Goal: Task Accomplishment & Management: Manage account settings

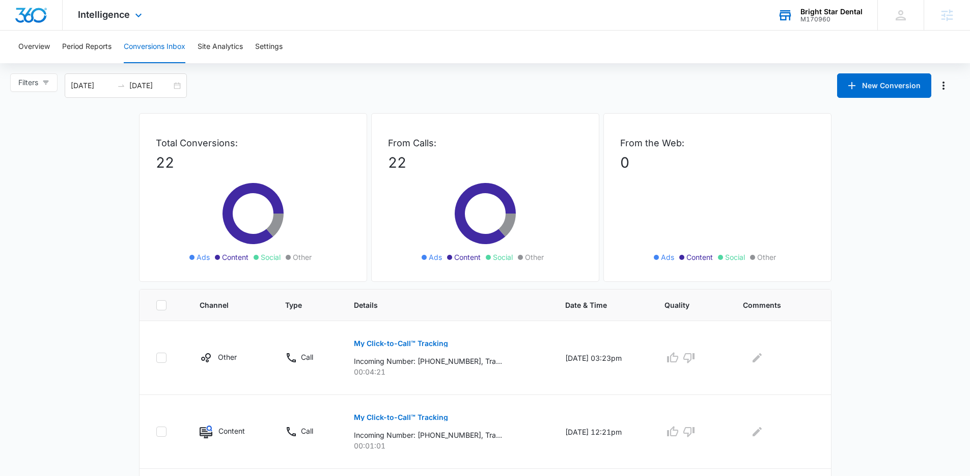
click at [815, 16] on div "M170960" at bounding box center [831, 19] width 62 height 7
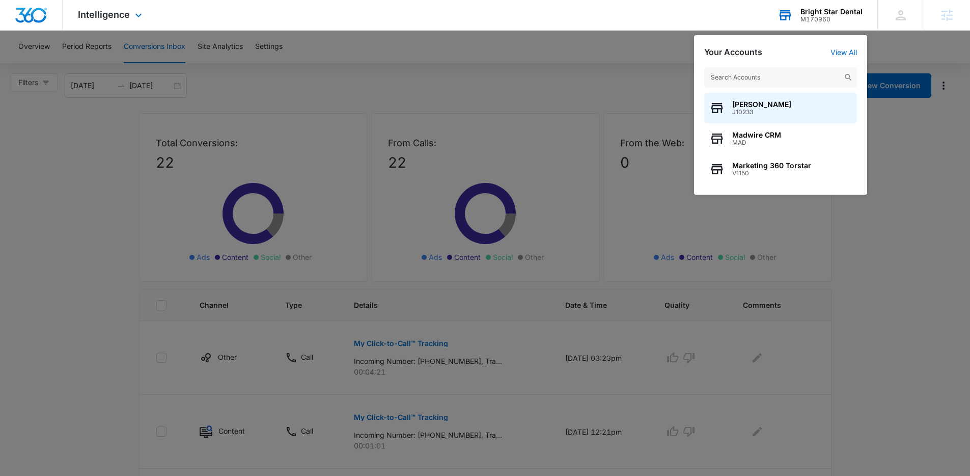
click at [762, 79] on input "text" at bounding box center [780, 77] width 153 height 20
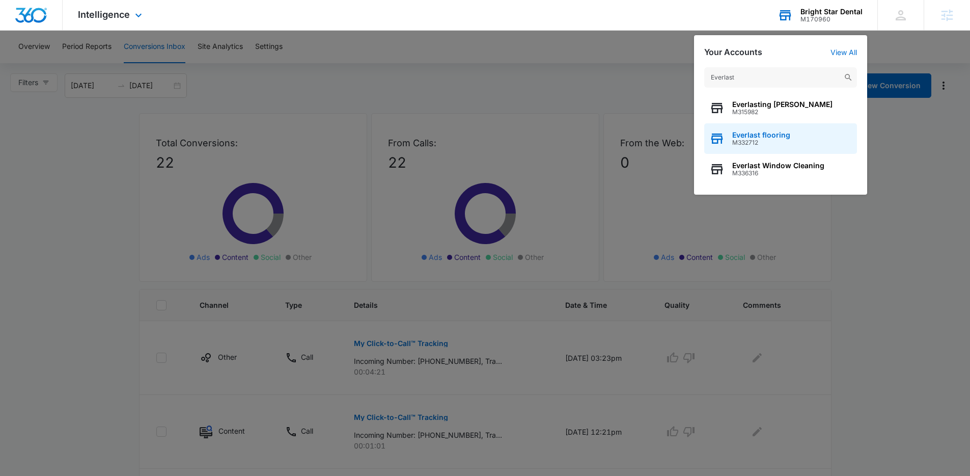
type input "Everlast"
click at [758, 136] on span "Everlast flooring" at bounding box center [761, 135] width 58 height 8
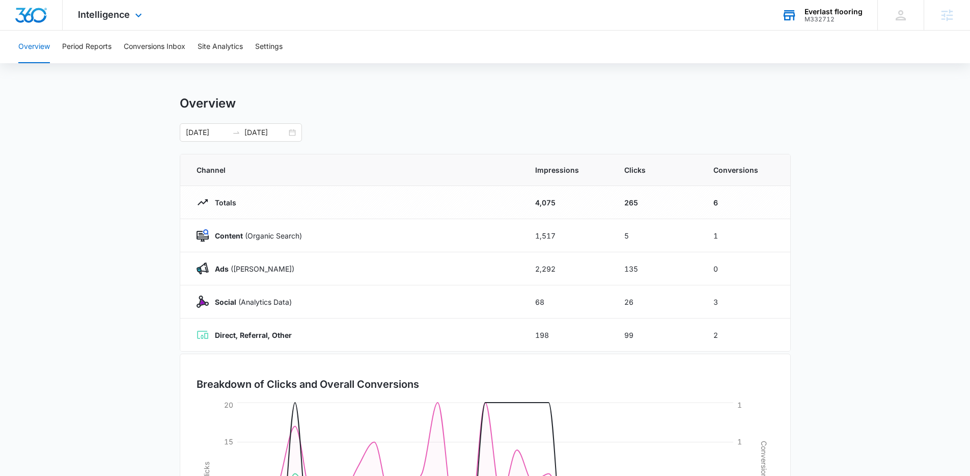
click at [856, 12] on div "Everlast flooring" at bounding box center [833, 12] width 58 height 8
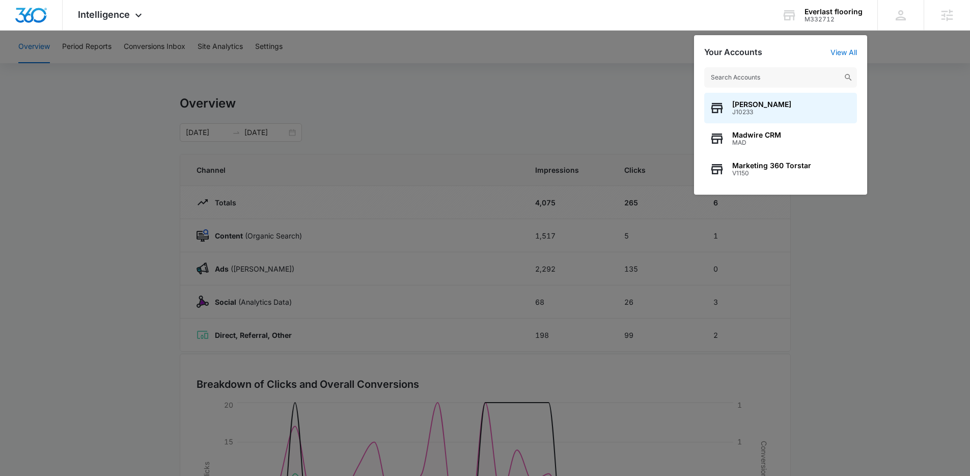
click at [738, 76] on input "text" at bounding box center [780, 77] width 153 height 20
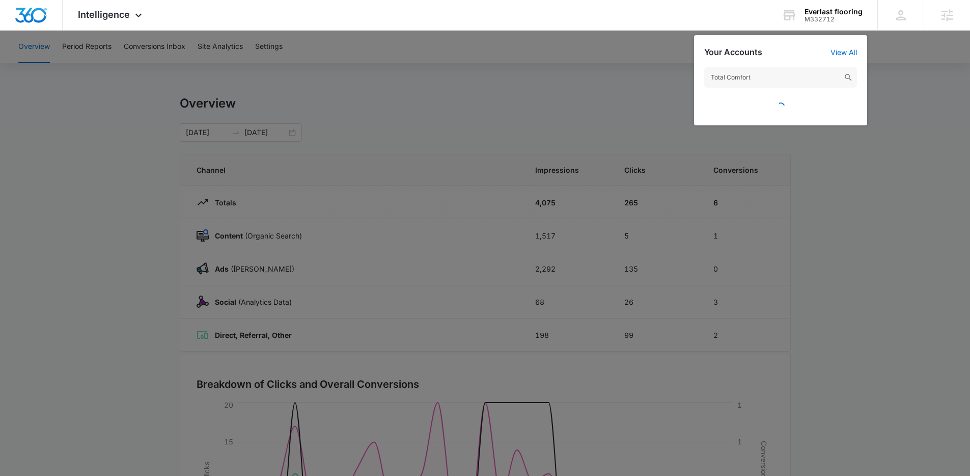
type input "Total Comfort"
drag, startPoint x: 924, startPoint y: 62, endPoint x: 920, endPoint y: 57, distance: 5.5
click at [923, 61] on div at bounding box center [485, 238] width 970 height 476
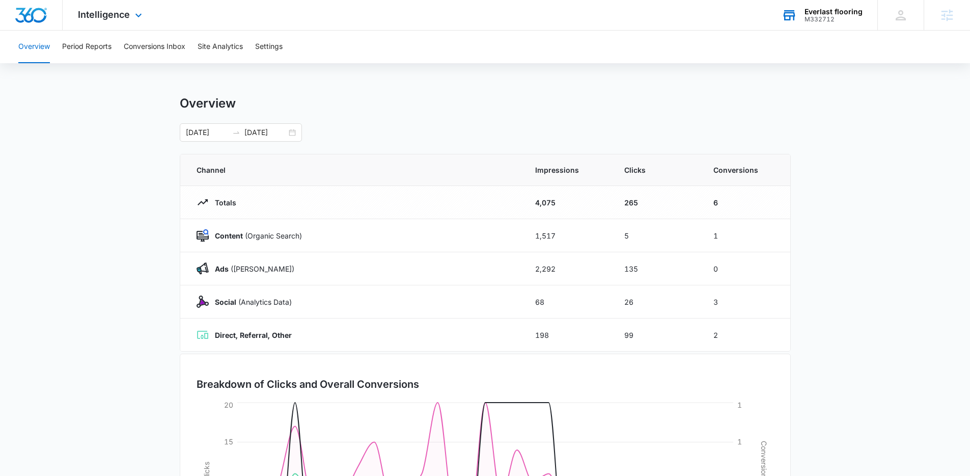
click at [845, 17] on div "M332712" at bounding box center [833, 19] width 58 height 7
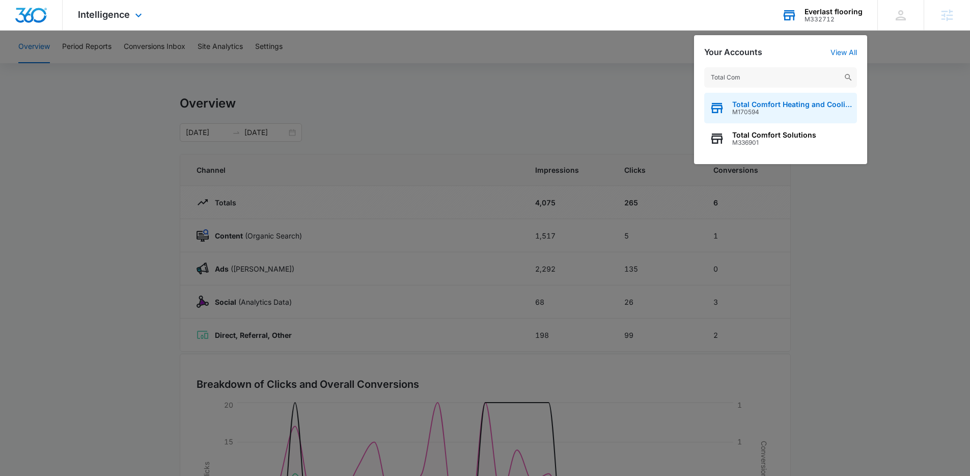
type input "Total Com"
click at [786, 96] on div "Total Comfort Heating and Cooling M170594" at bounding box center [780, 108] width 153 height 31
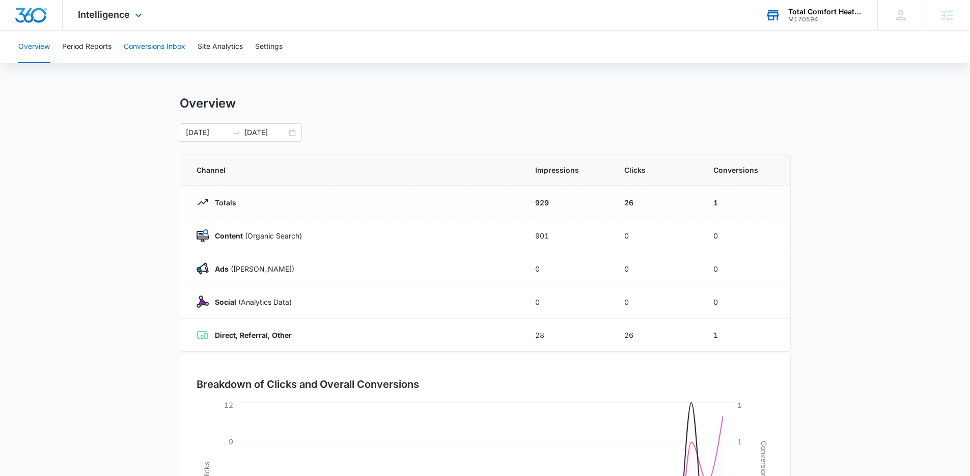
click at [167, 44] on button "Conversions Inbox" at bounding box center [155, 47] width 62 height 33
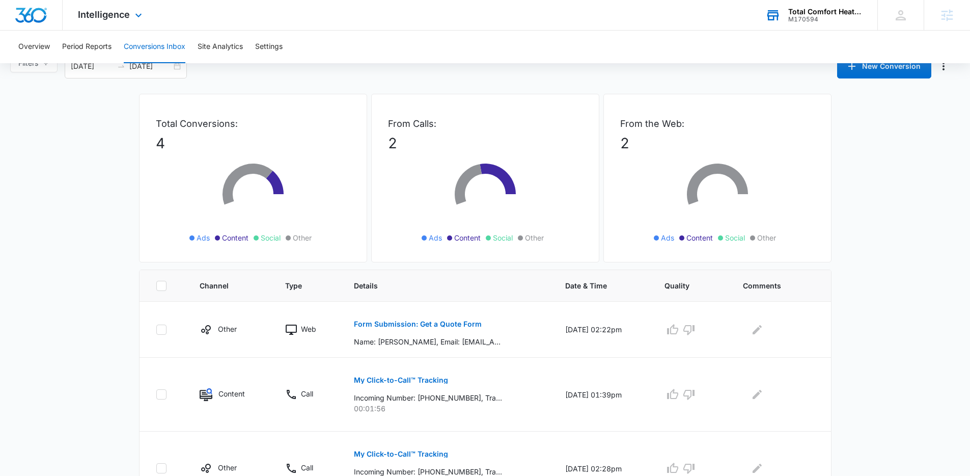
scroll to position [128, 0]
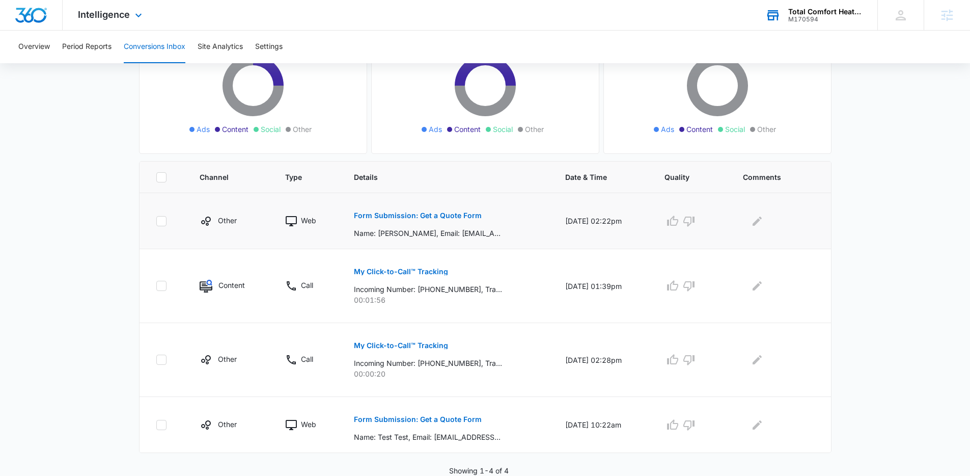
click at [429, 217] on p "Form Submission: Get a Quote Form" at bounding box center [418, 215] width 128 height 7
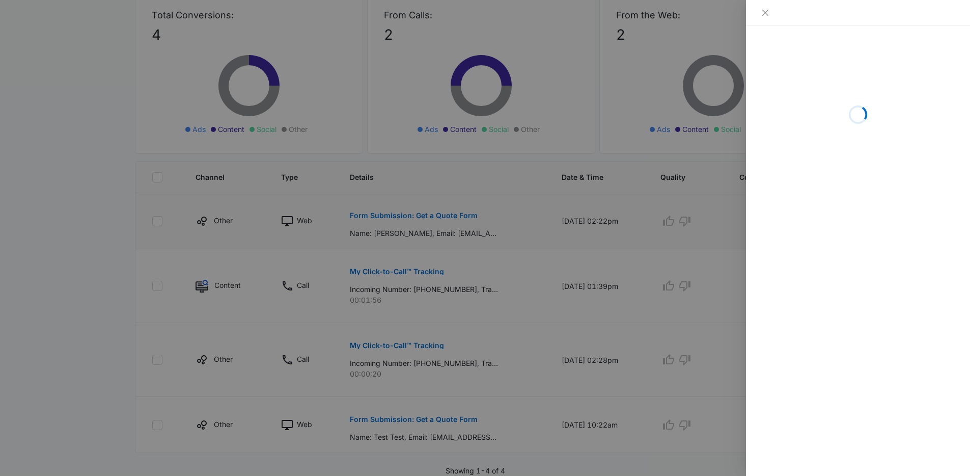
click at [429, 217] on div at bounding box center [485, 238] width 970 height 476
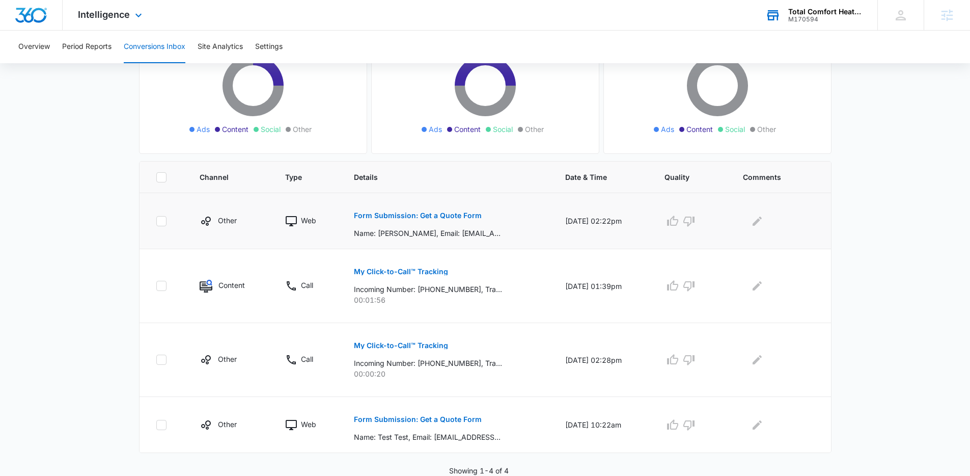
click at [429, 217] on p "Form Submission: Get a Quote Form" at bounding box center [418, 215] width 128 height 7
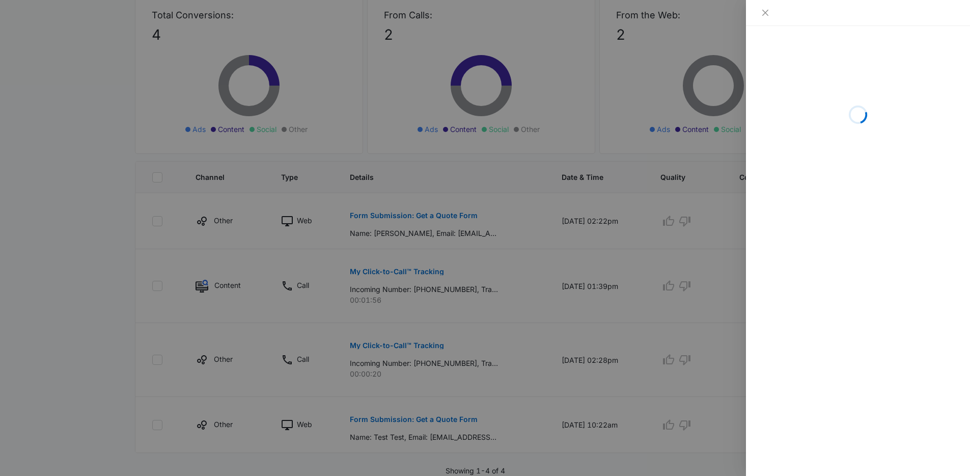
click at [430, 217] on div at bounding box center [485, 238] width 970 height 476
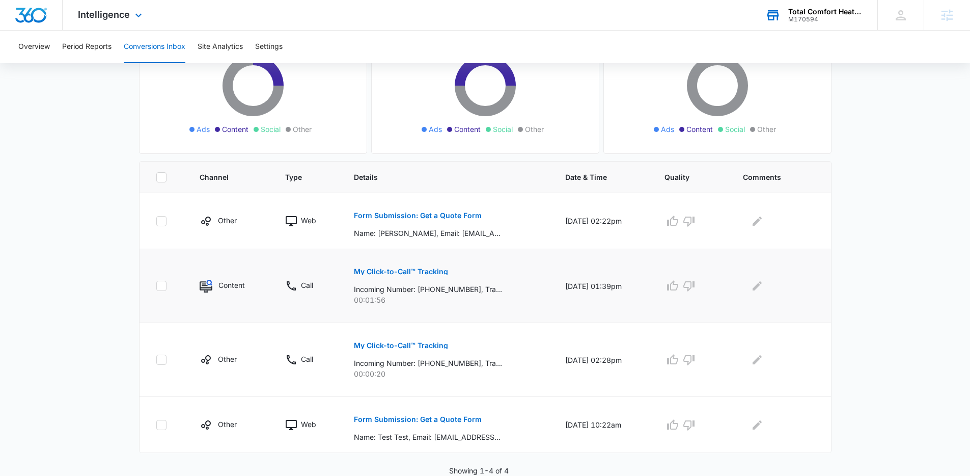
click at [410, 273] on p "My Click-to-Call™ Tracking" at bounding box center [401, 271] width 94 height 7
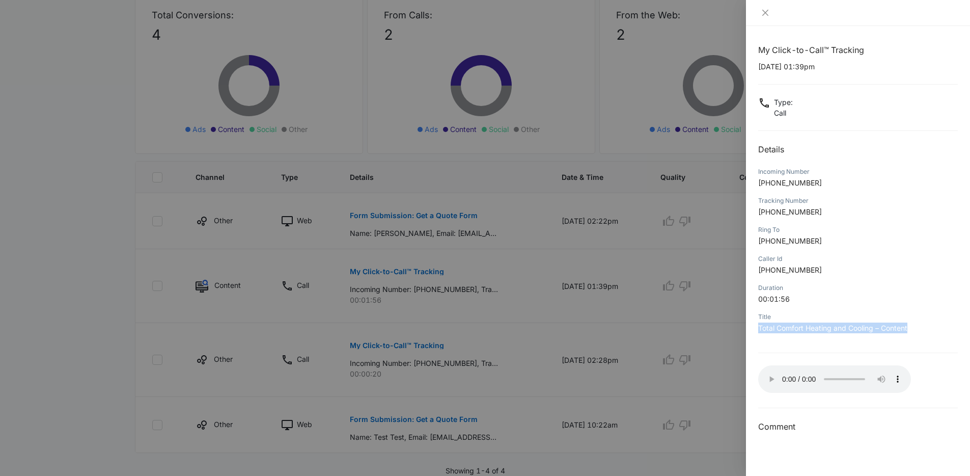
drag, startPoint x: 760, startPoint y: 329, endPoint x: 914, endPoint y: 330, distance: 154.8
click at [914, 330] on p "Total Comfort Heating and Cooling – Content" at bounding box center [858, 327] width 200 height 11
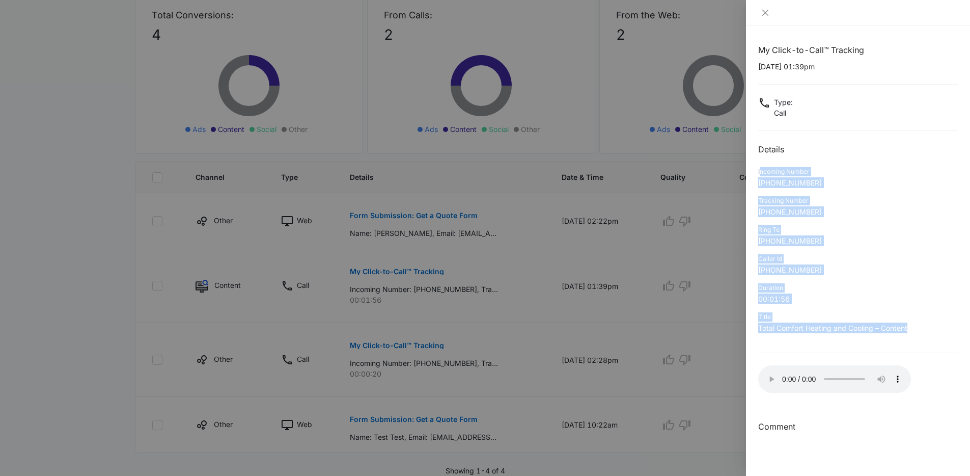
drag, startPoint x: 884, startPoint y: 323, endPoint x: 759, endPoint y: 171, distance: 196.8
click at [759, 171] on div "My Click-to-Call™ Tracking [DATE] 01:39pm Type : Call Details Incoming Number […" at bounding box center [858, 238] width 200 height 389
click at [759, 171] on div "Incoming Number" at bounding box center [858, 171] width 200 height 9
drag, startPoint x: 757, startPoint y: 171, endPoint x: 918, endPoint y: 331, distance: 227.2
click at [918, 331] on div "My Click-to-Call™ Tracking [DATE] 01:39pm Type : Call Details Incoming Number […" at bounding box center [858, 251] width 224 height 450
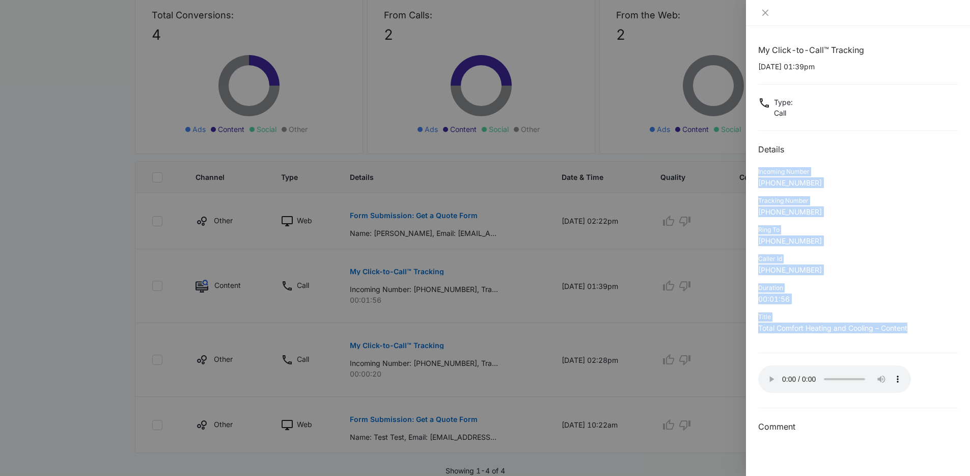
click at [918, 331] on p "Total Comfort Heating and Cooling – Content" at bounding box center [858, 327] width 200 height 11
drag, startPoint x: 918, startPoint y: 331, endPoint x: 754, endPoint y: 140, distance: 252.0
click at [754, 140] on div "My Click-to-Call™ Tracking [DATE] 01:39pm Type : Call Details Incoming Number […" at bounding box center [858, 251] width 224 height 450
drag, startPoint x: 754, startPoint y: 140, endPoint x: 932, endPoint y: 332, distance: 261.9
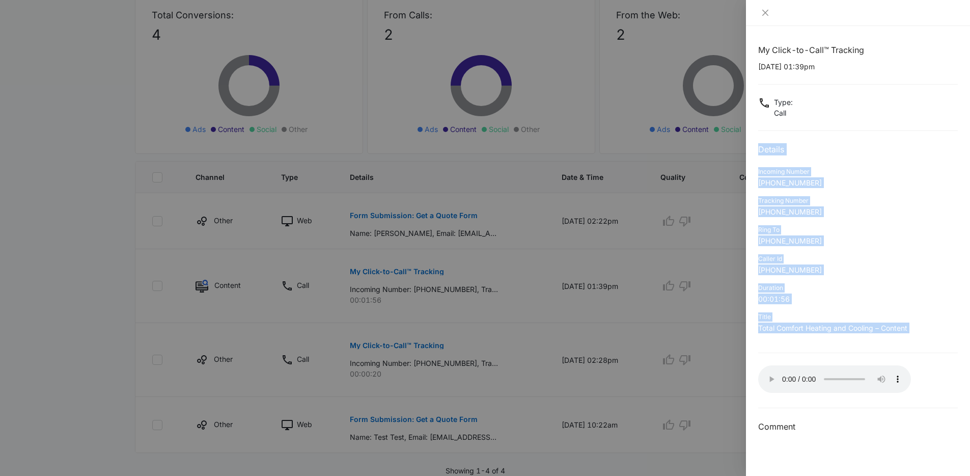
click at [932, 332] on div "My Click-to-Call™ Tracking [DATE] 01:39pm Type : Call Details Incoming Number […" at bounding box center [858, 251] width 224 height 450
click at [932, 332] on p "Total Comfort Heating and Cooling – Content" at bounding box center [858, 327] width 200 height 11
drag, startPoint x: 932, startPoint y: 332, endPoint x: 751, endPoint y: 137, distance: 265.9
click at [751, 137] on div "My Click-to-Call™ Tracking [DATE] 01:39pm Type : Call Details Incoming Number […" at bounding box center [858, 251] width 224 height 450
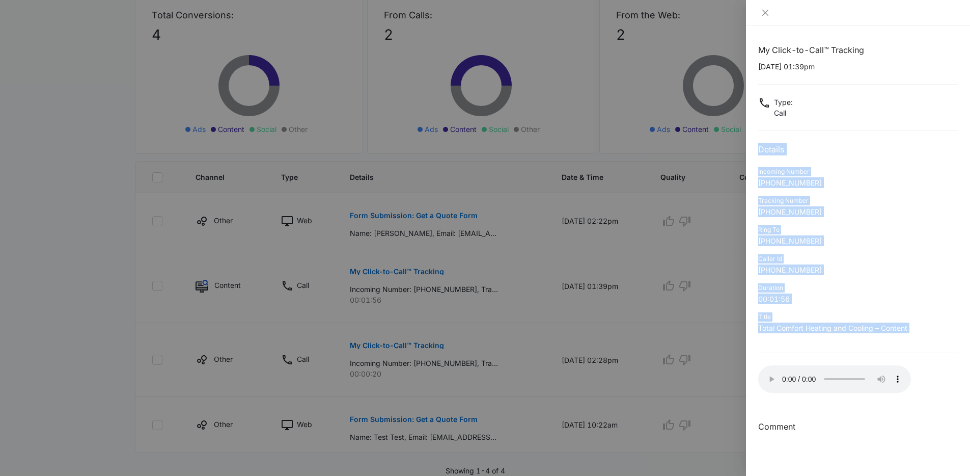
drag, startPoint x: 751, startPoint y: 137, endPoint x: 928, endPoint y: 331, distance: 262.4
click at [928, 331] on div "My Click-to-Call™ Tracking [DATE] 01:39pm Type : Call Details Incoming Number […" at bounding box center [858, 251] width 224 height 450
click at [928, 331] on p "Total Comfort Heating and Cooling – Content" at bounding box center [858, 327] width 200 height 11
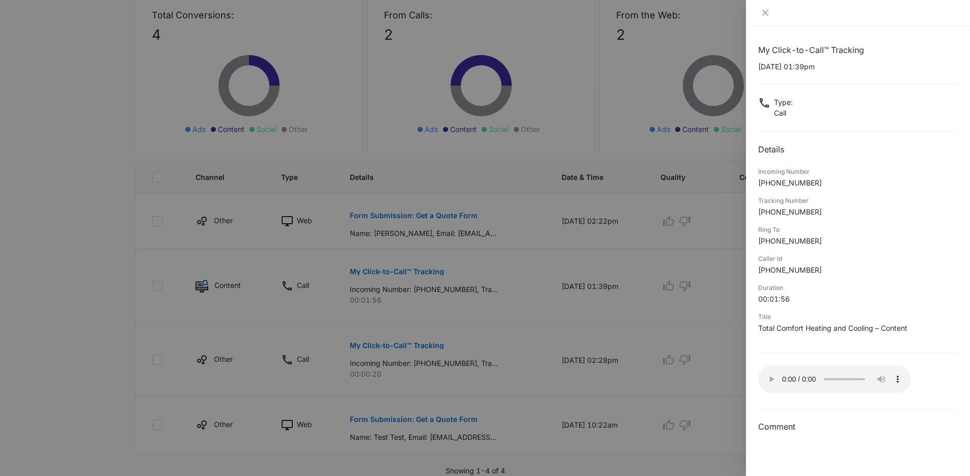
click at [928, 331] on p "Total Comfort Heating and Cooling – Content" at bounding box center [858, 327] width 200 height 11
click at [567, 240] on div at bounding box center [485, 238] width 970 height 476
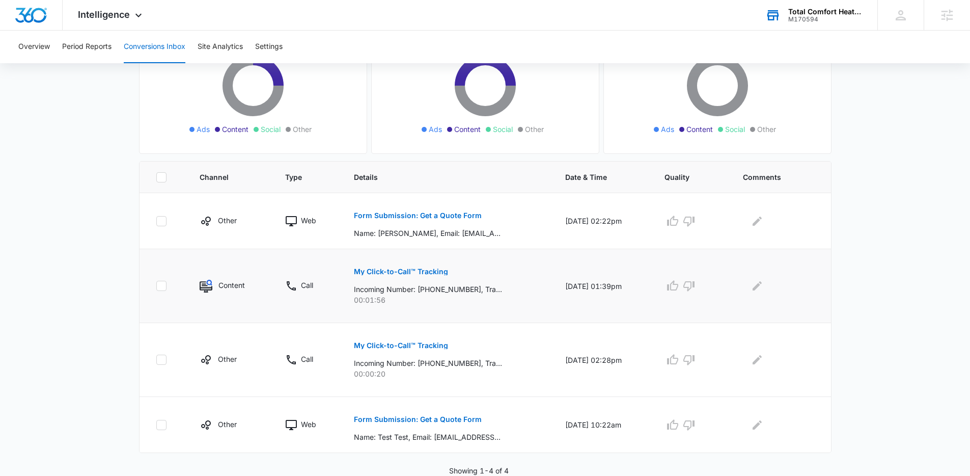
click at [426, 270] on p "My Click-to-Call™ Tracking" at bounding box center [401, 271] width 94 height 7
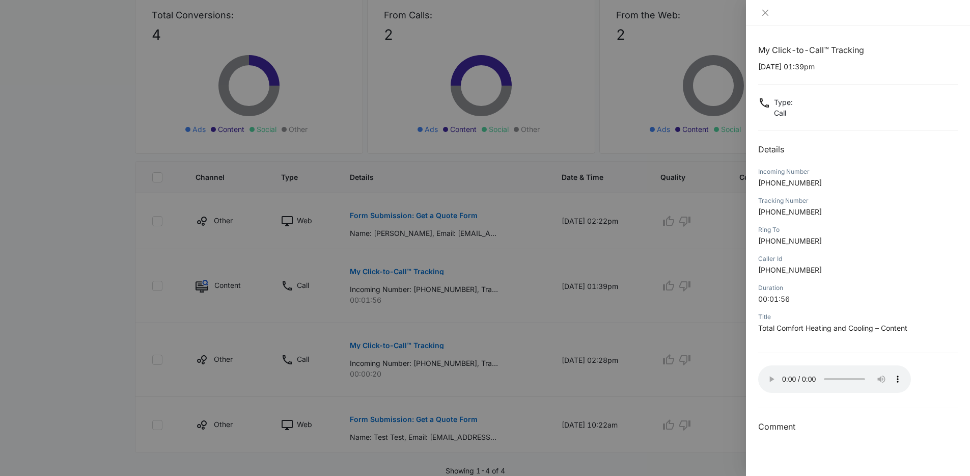
click at [838, 397] on div "My Click-to-Call™ Tracking [DATE] 01:39pm Type : Call Details Incoming Number […" at bounding box center [858, 238] width 200 height 389
click at [847, 401] on div "My Click-to-Call™ Tracking [DATE] 01:39pm Type : Call Details Incoming Number […" at bounding box center [858, 238] width 200 height 389
drag, startPoint x: 758, startPoint y: 315, endPoint x: 917, endPoint y: 331, distance: 160.2
click at [917, 331] on div "Title Total Comfort Heating and Cooling – Content" at bounding box center [858, 325] width 200 height 29
click at [917, 331] on p "Total Comfort Heating and Cooling – Content" at bounding box center [858, 327] width 200 height 11
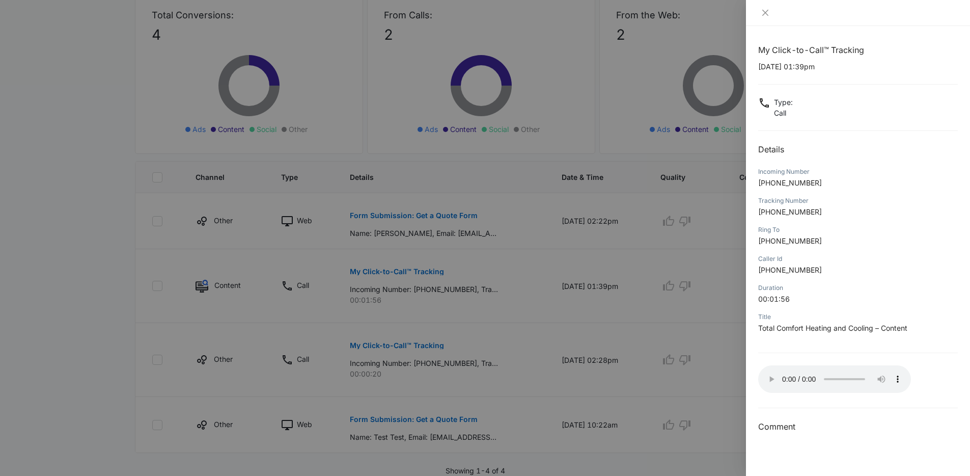
click at [804, 297] on p "00:01:56" at bounding box center [858, 298] width 200 height 11
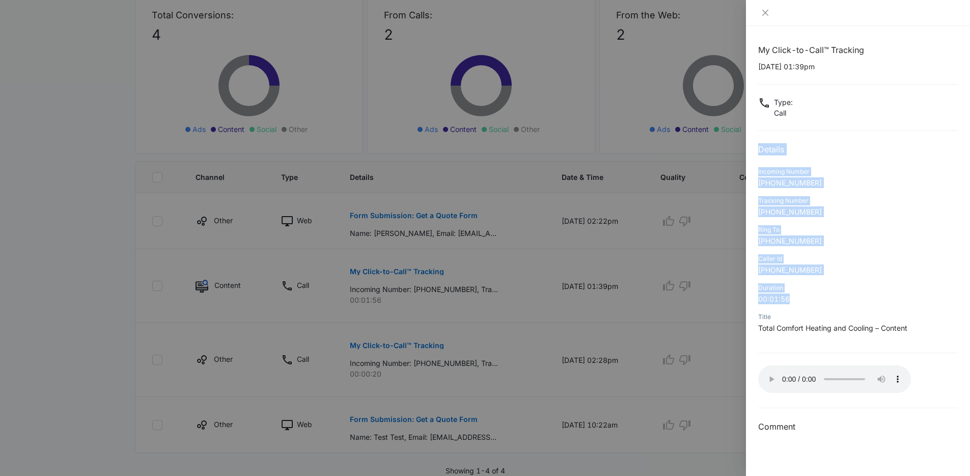
drag, startPoint x: 805, startPoint y: 297, endPoint x: 760, endPoint y: 143, distance: 161.3
click at [760, 143] on div "My Click-to-Call™ Tracking [DATE] 01:39pm Type : Call Details Incoming Number […" at bounding box center [858, 238] width 200 height 389
click at [760, 143] on h2 "Details" at bounding box center [858, 149] width 200 height 12
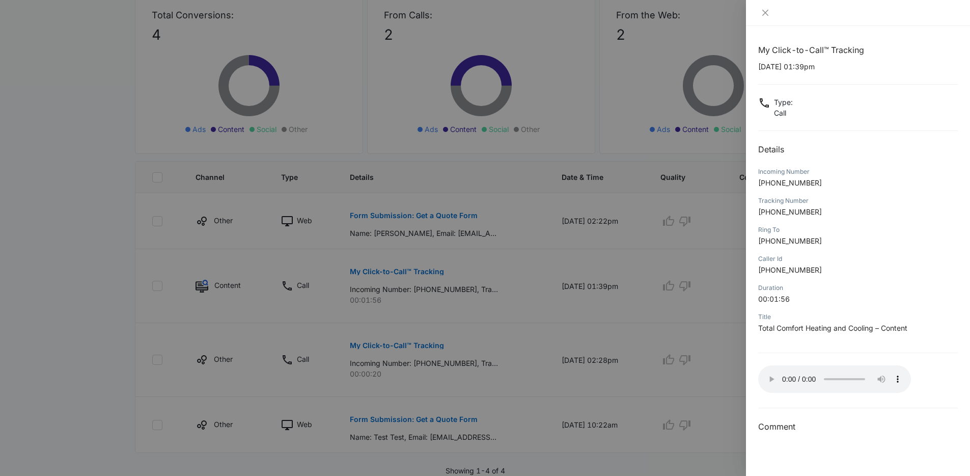
click at [787, 166] on div "Incoming Number [PHONE_NUMBER]" at bounding box center [858, 180] width 200 height 29
click at [867, 229] on div "Ring To" at bounding box center [858, 229] width 200 height 9
click at [878, 281] on div "Caller Id [PHONE_NUMBER]" at bounding box center [858, 267] width 200 height 29
click at [877, 282] on div "Caller Id [PHONE_NUMBER]" at bounding box center [858, 267] width 200 height 29
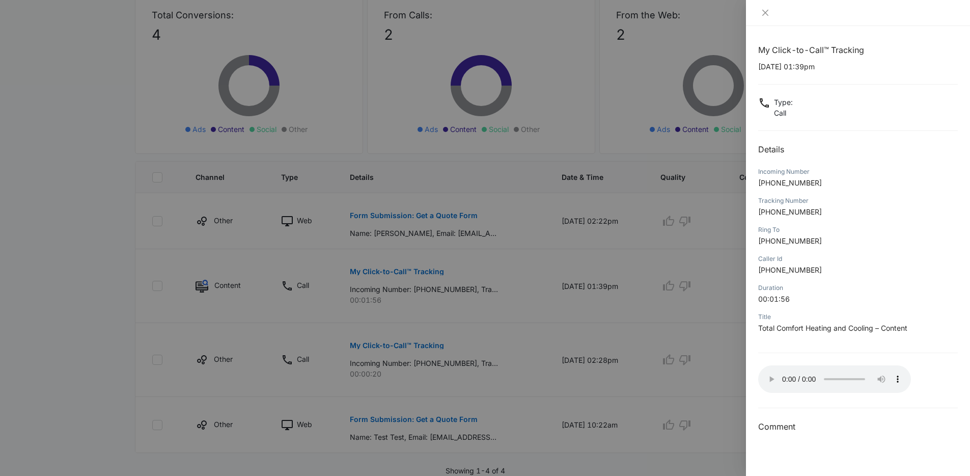
click at [842, 244] on p "[PHONE_NUMBER]" at bounding box center [858, 240] width 200 height 11
click at [755, 13] on div at bounding box center [858, 13] width 224 height 26
click at [767, 12] on icon "close" at bounding box center [765, 13] width 8 height 8
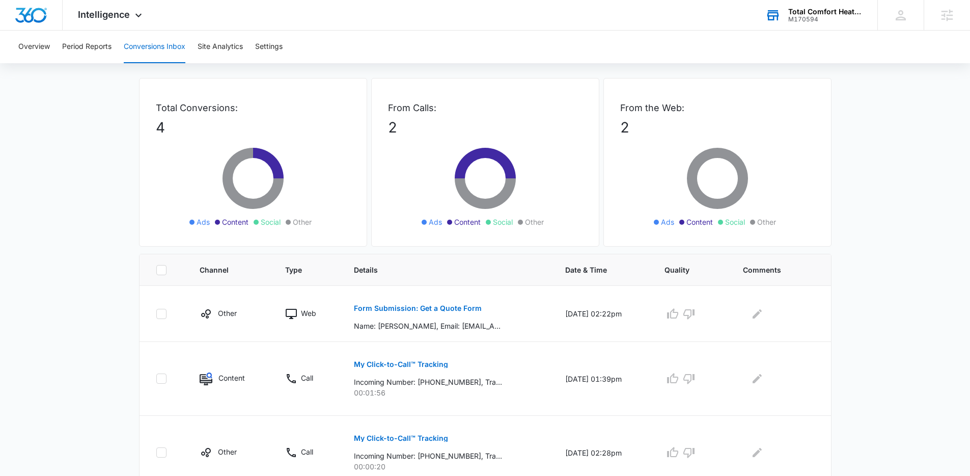
scroll to position [0, 0]
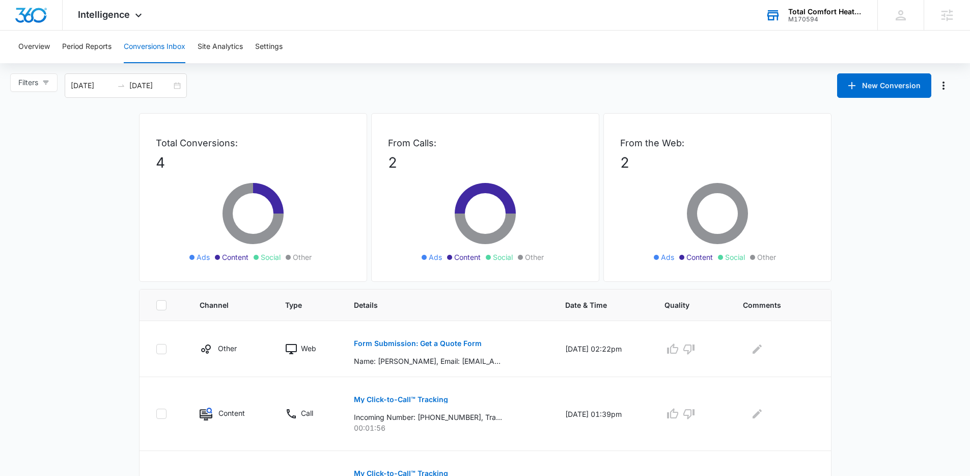
click at [332, 86] on div "Filters [DATE] [DATE] New Conversion" at bounding box center [485, 85] width 970 height 24
click at [334, 85] on div "Filters [DATE] [DATE] New Conversion" at bounding box center [485, 85] width 970 height 24
click at [334, 83] on div "Filters [DATE] [DATE] New Conversion" at bounding box center [485, 85] width 970 height 24
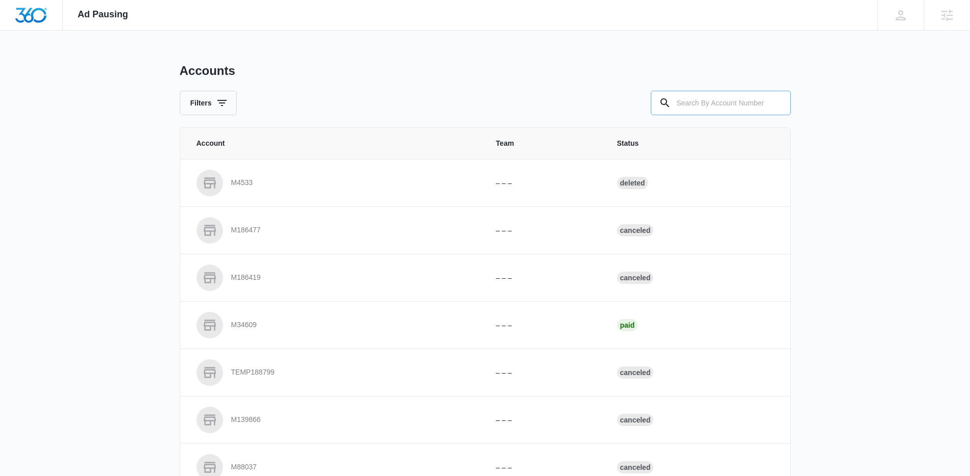
click at [701, 106] on input "text" at bounding box center [721, 103] width 140 height 24
type input "M170594"
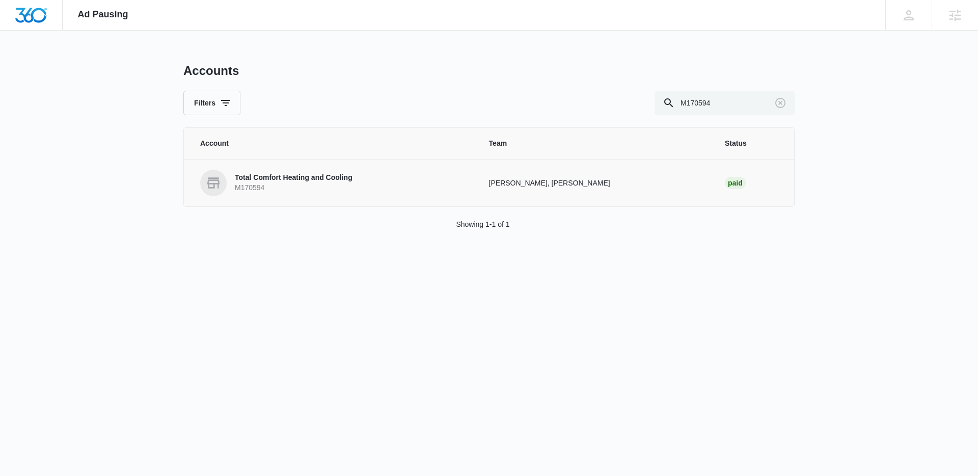
click at [323, 183] on p "M170594" at bounding box center [294, 188] width 118 height 10
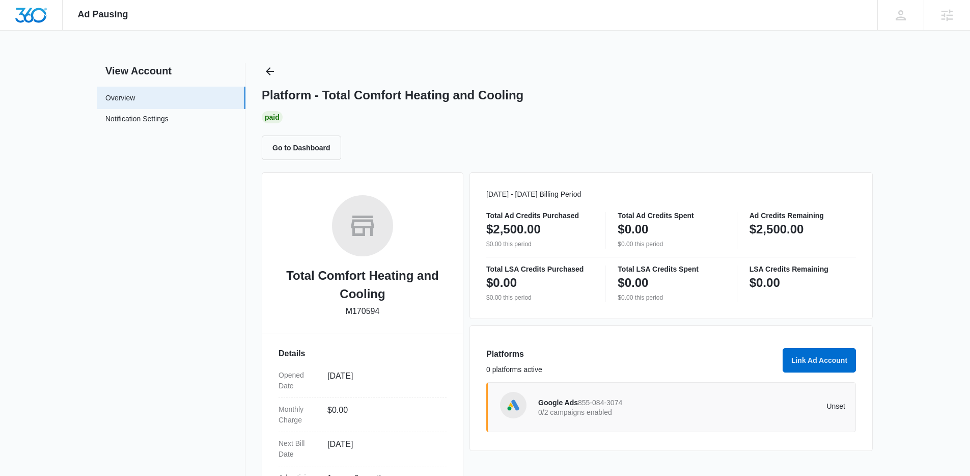
click at [651, 398] on div "Google Ads 855-084-3074 0/2 campaigns enabled" at bounding box center [615, 406] width 154 height 21
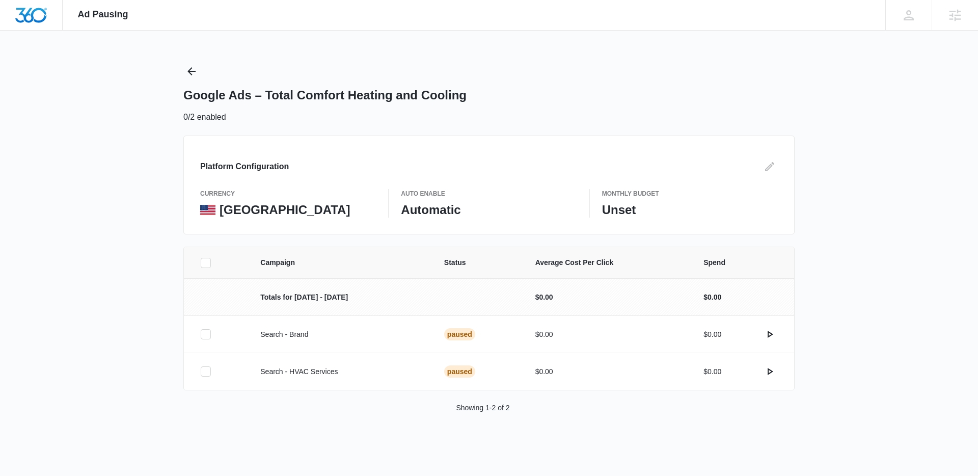
click at [208, 258] on icon at bounding box center [205, 262] width 9 height 9
click at [201, 262] on input "checkbox" at bounding box center [200, 262] width 1 height 1
click at [924, 455] on button "Activate Campaigns" at bounding box center [921, 453] width 90 height 24
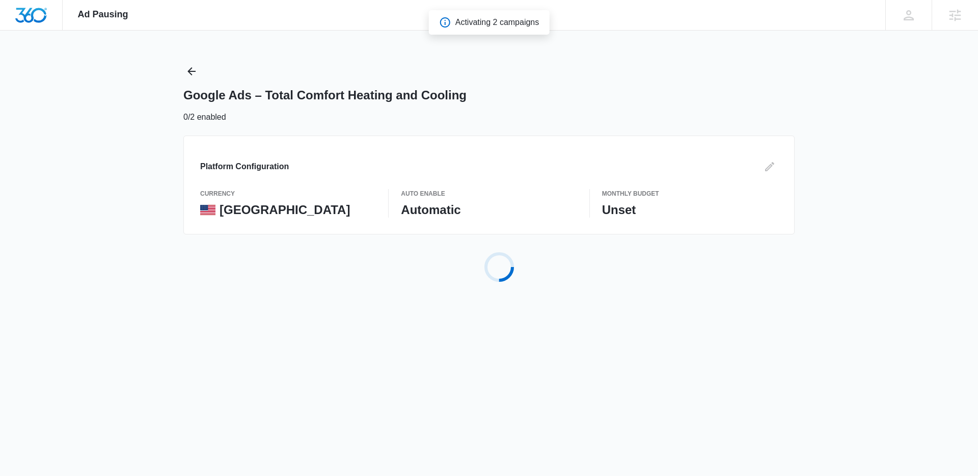
click at [930, 182] on div "Ad Pausing Apps Reputation Websites Forms CRM Email Social Payments POS Content…" at bounding box center [489, 238] width 978 height 476
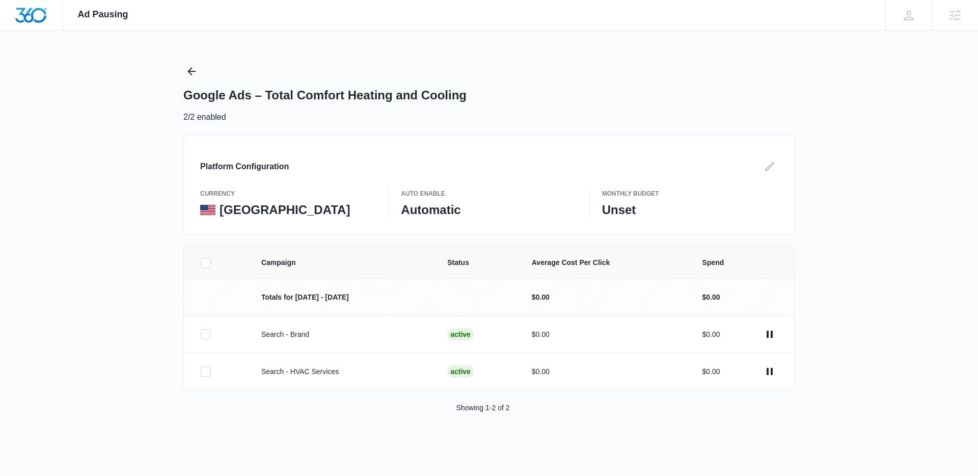
click at [78, 109] on div "Ad Pausing Apps Reputation Websites Forms CRM Email Social Payments POS Content…" at bounding box center [489, 238] width 978 height 476
click at [177, 73] on div "Ad Pausing Apps Reputation Websites Forms CRM Email Social Payments POS Content…" at bounding box center [489, 238] width 978 height 476
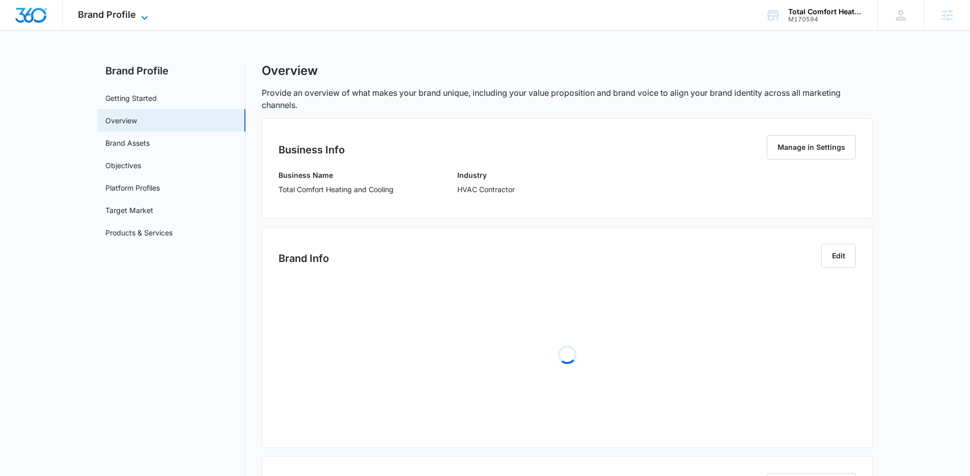
click at [129, 12] on span "Brand Profile" at bounding box center [107, 14] width 58 height 11
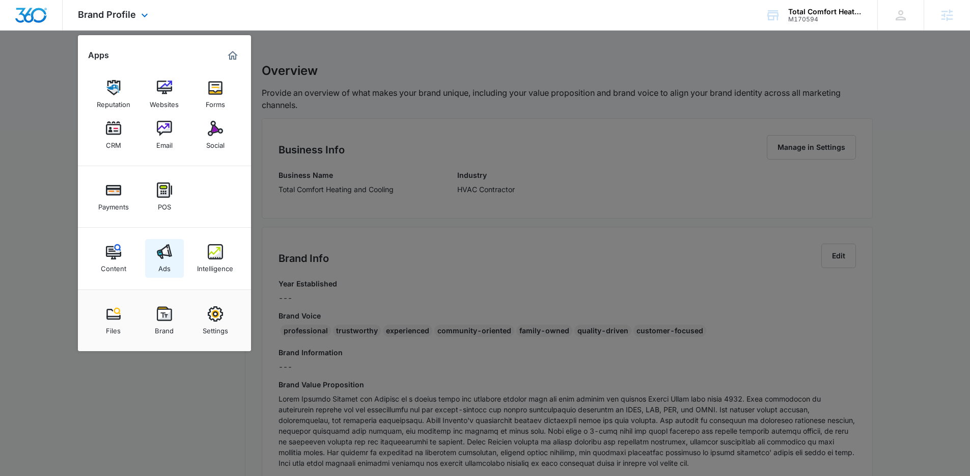
click at [167, 257] on img at bounding box center [164, 251] width 15 height 15
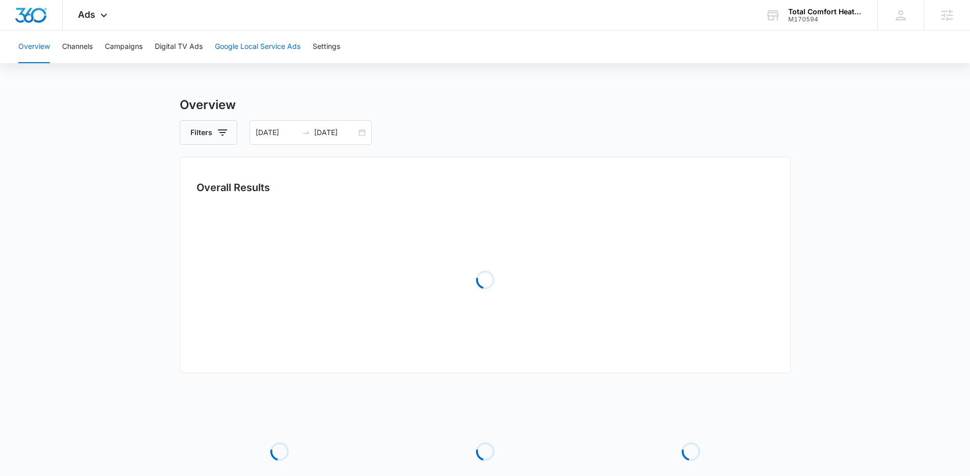
click at [236, 50] on button "Google Local Service Ads" at bounding box center [258, 47] width 86 height 33
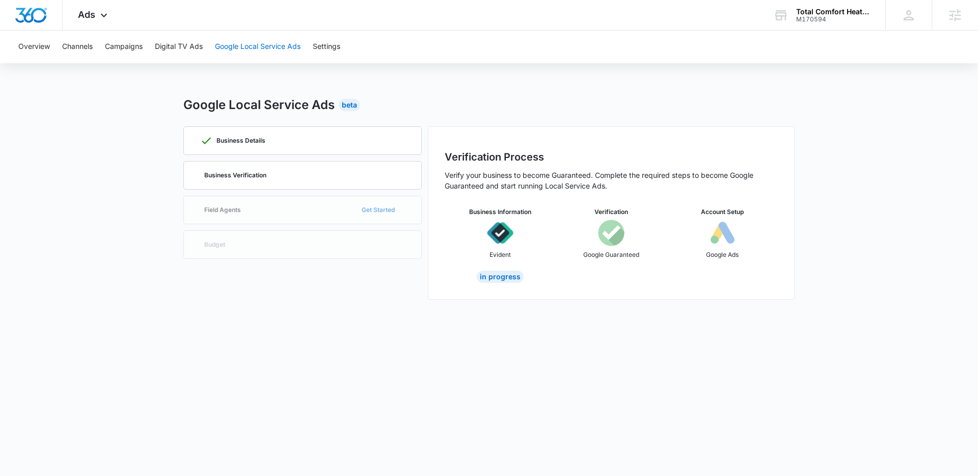
click at [265, 50] on button "Google Local Service Ads" at bounding box center [258, 47] width 86 height 33
click at [329, 168] on div "Business Verification" at bounding box center [302, 174] width 205 height 27
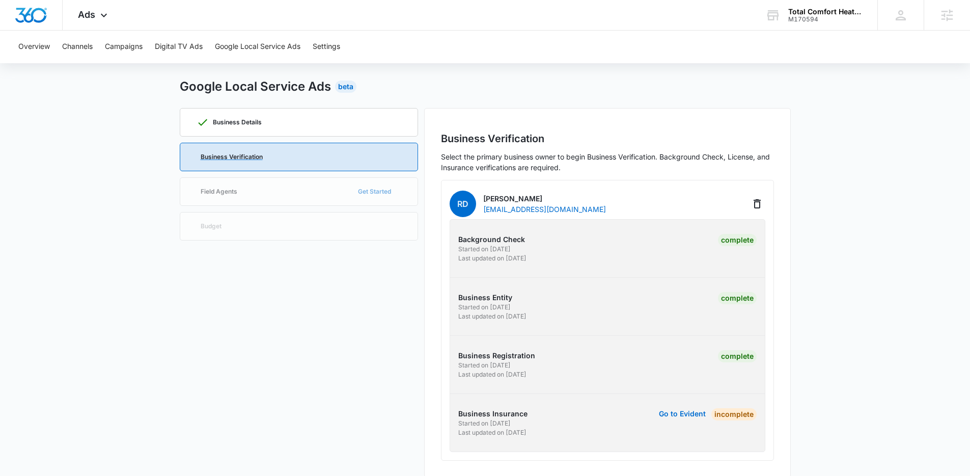
scroll to position [32, 0]
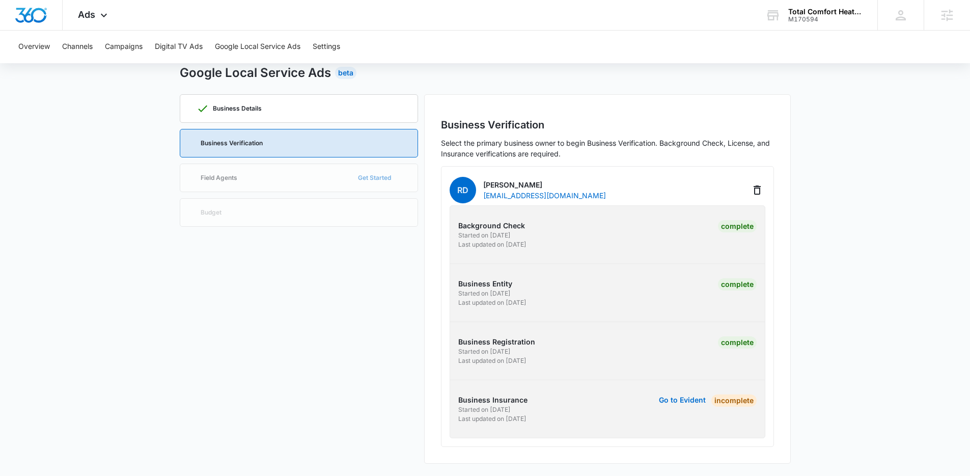
click at [540, 386] on div "Background Check Started on 8/4/2025 Last updated on 8/8/2025 Complete Business…" at bounding box center [608, 321] width 316 height 233
drag, startPoint x: 529, startPoint y: 393, endPoint x: 702, endPoint y: 451, distance: 181.6
click at [699, 451] on div "Business Verification Select the primary business owner to begin Business Verif…" at bounding box center [607, 278] width 367 height 369
click at [697, 436] on div "Background Check Started on 8/4/2025 Last updated on 8/8/2025 Complete Business…" at bounding box center [608, 321] width 316 height 233
click at [212, 289] on div "Business Details Business Verification Field Agents Get Started Budget" at bounding box center [299, 278] width 238 height 369
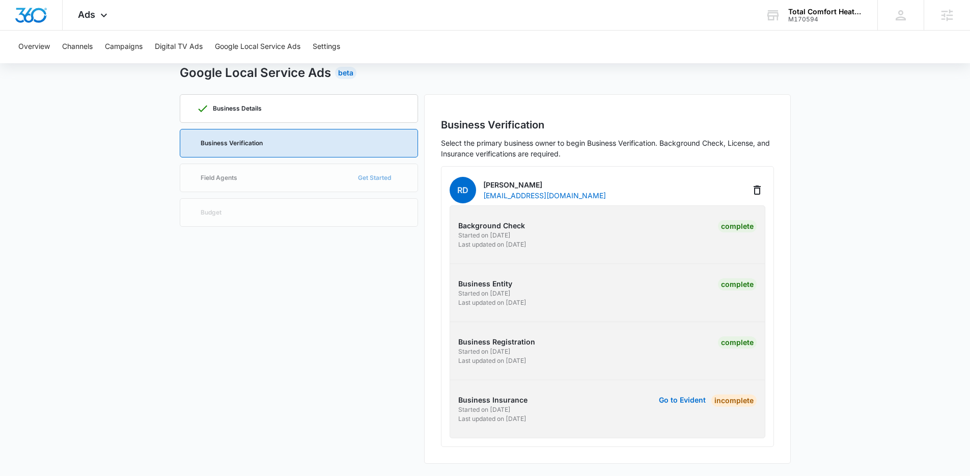
click at [201, 285] on div "Business Details Business Verification Field Agents Get Started Budget" at bounding box center [299, 278] width 238 height 369
